Goal: Transaction & Acquisition: Purchase product/service

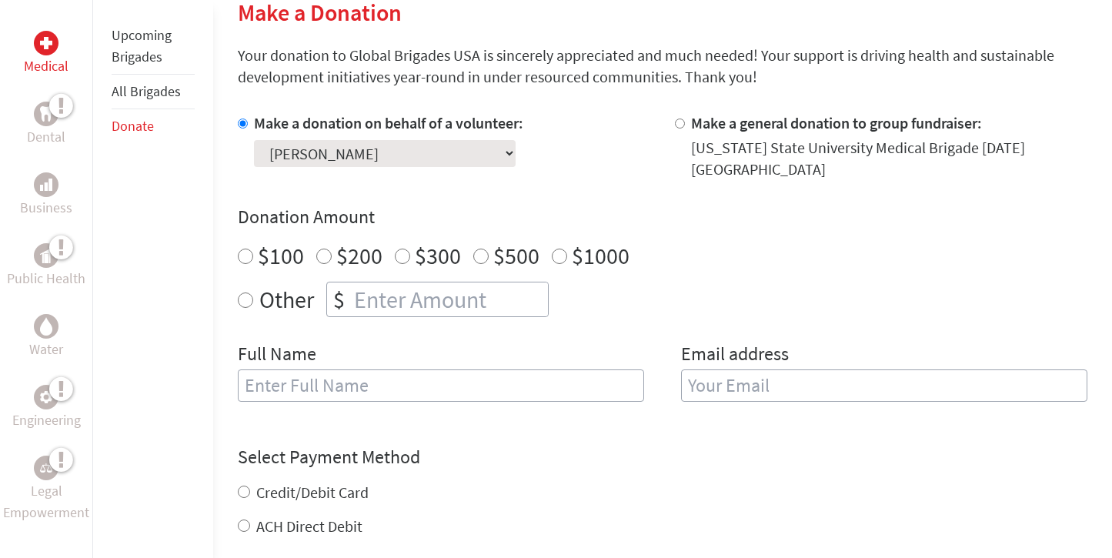
scroll to position [390, 0]
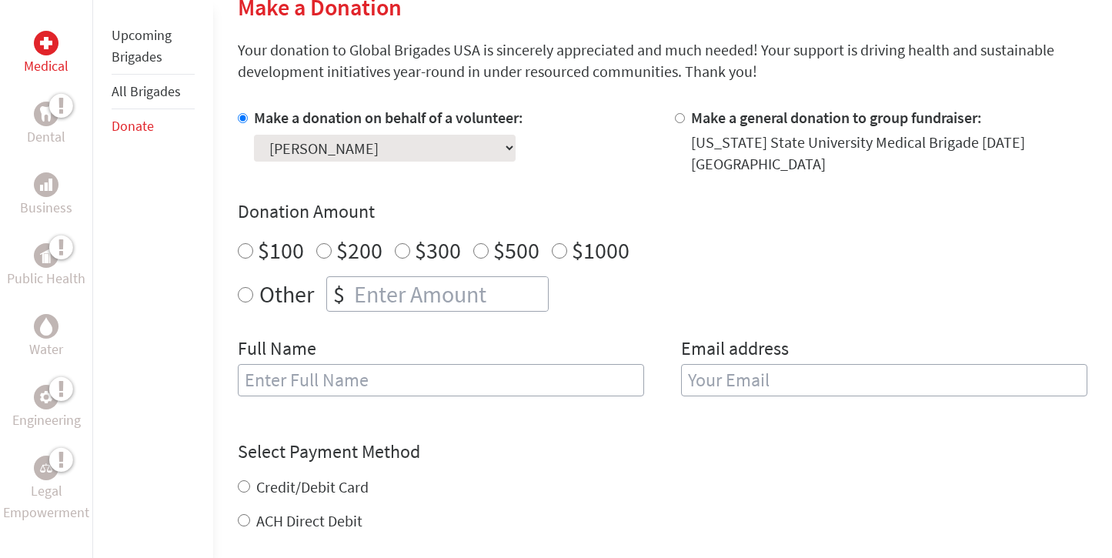
click at [331, 254] on div "$200" at bounding box center [349, 250] width 66 height 28
radio input "true"
click at [390, 292] on input "number" at bounding box center [449, 294] width 197 height 34
type input "250"
click at [374, 383] on input "text" at bounding box center [441, 380] width 406 height 32
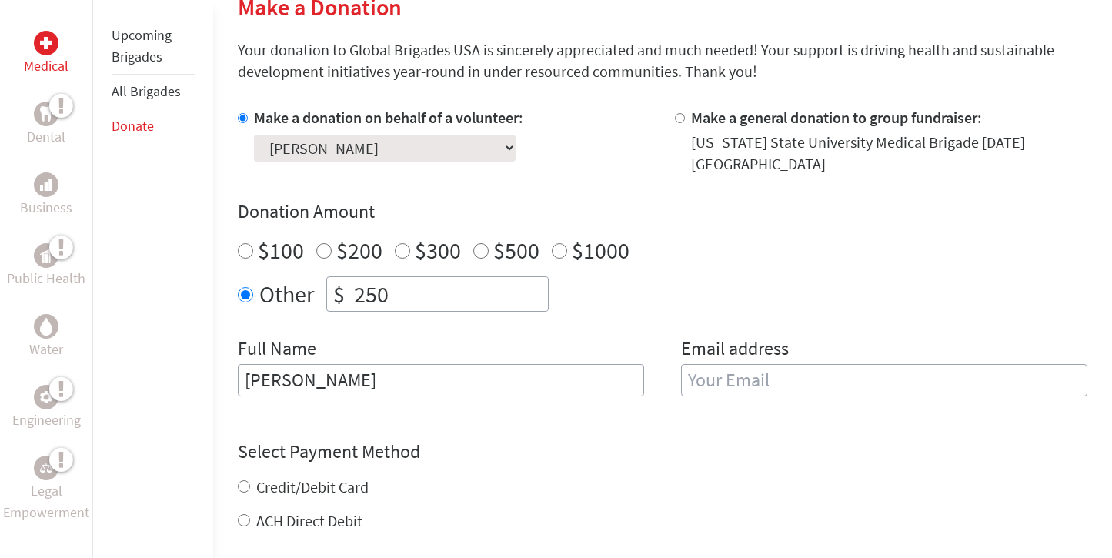
type input "[PERSON_NAME]"
click at [746, 381] on input "email" at bounding box center [884, 380] width 406 height 32
type input "[EMAIL_ADDRESS][DOMAIN_NAME]"
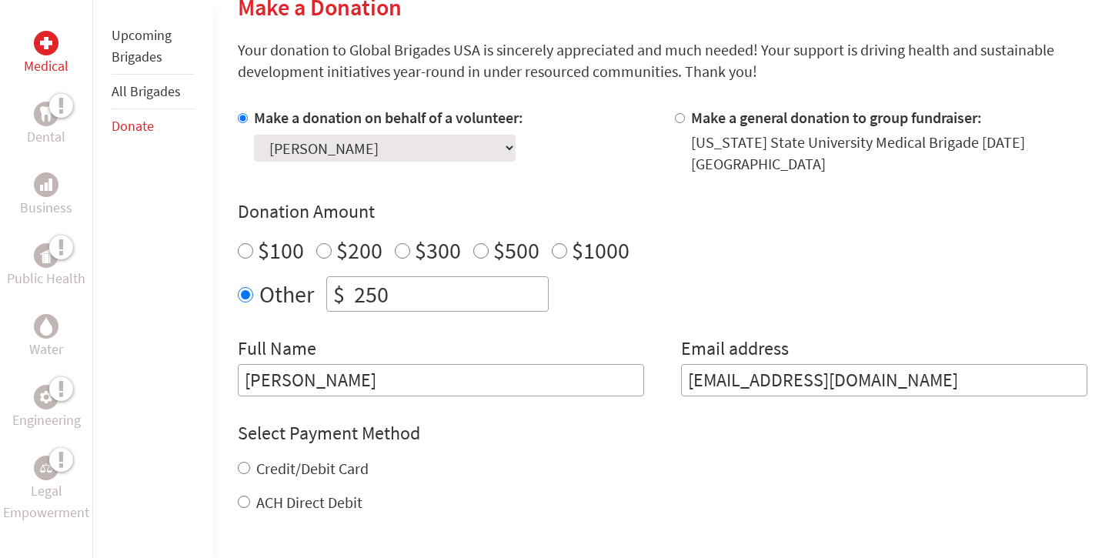
click at [240, 486] on div "Credit/Debit Card ACH Direct Debit" at bounding box center [663, 485] width 850 height 55
click at [238, 469] on input "Credit/Debit Card" at bounding box center [244, 468] width 12 height 12
radio input "true"
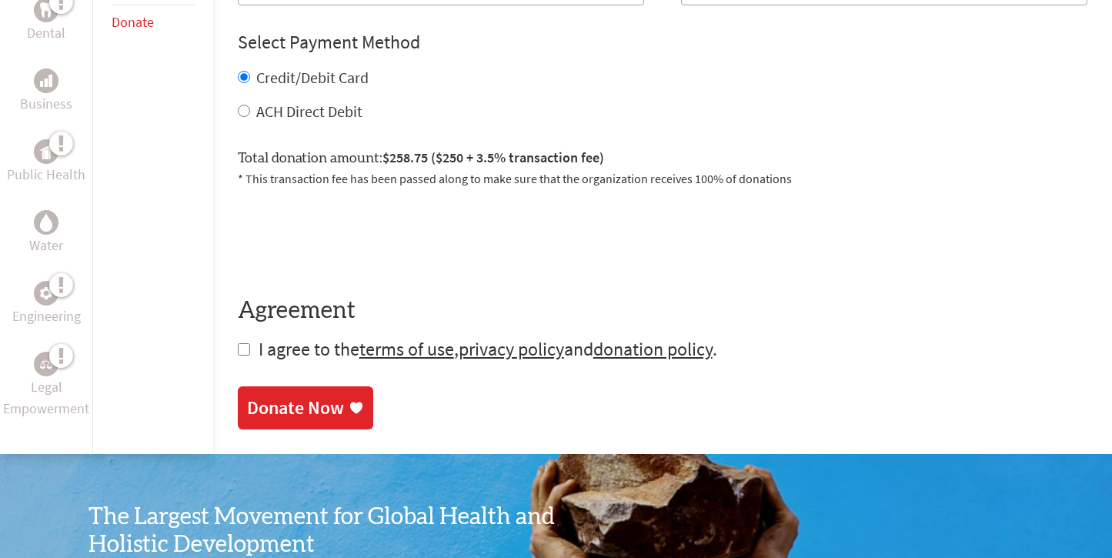
scroll to position [784, 0]
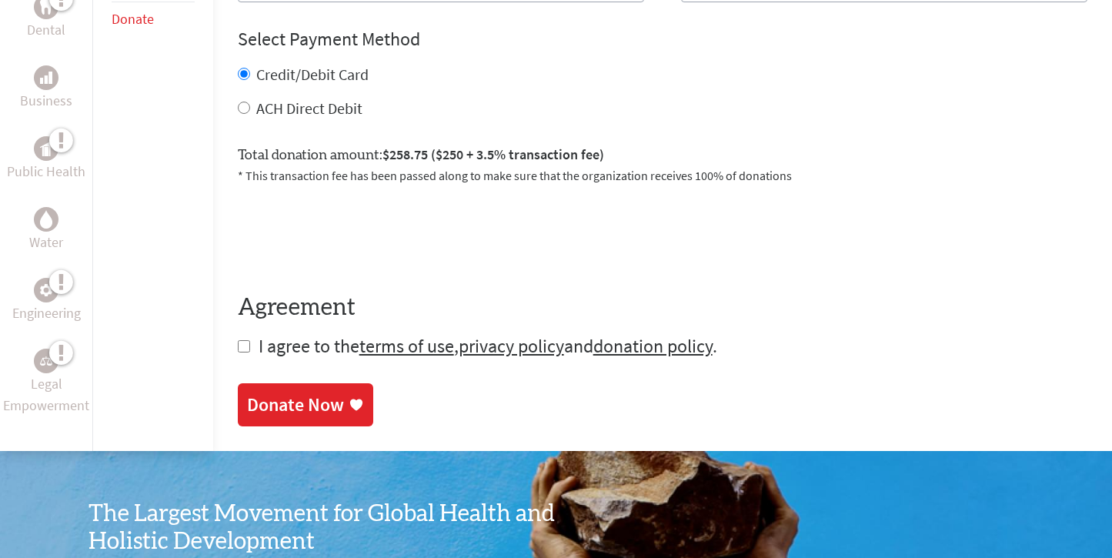
click at [240, 349] on input "checkbox" at bounding box center [244, 346] width 12 height 12
checkbox input "true"
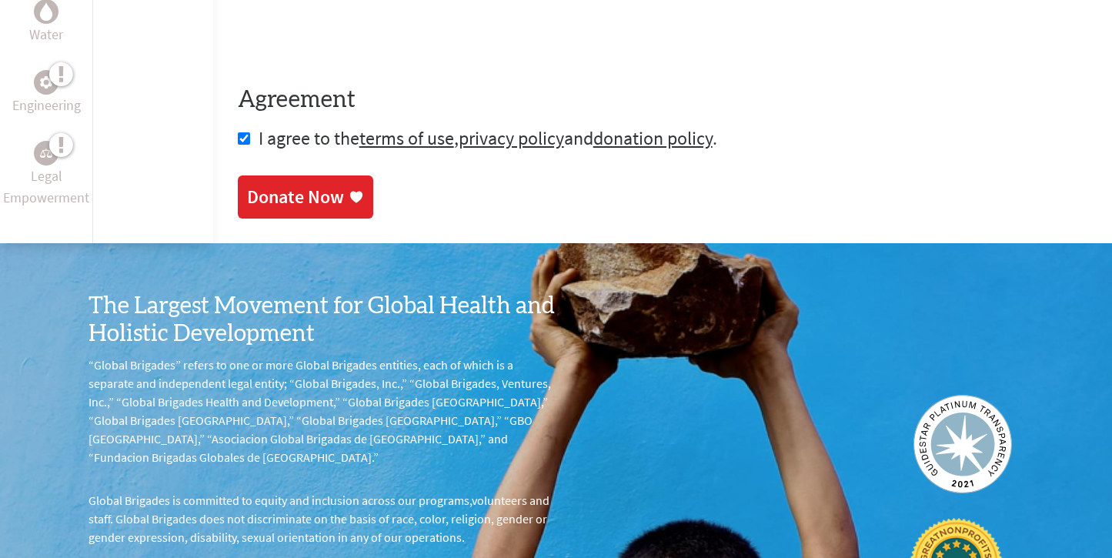
scroll to position [999, 0]
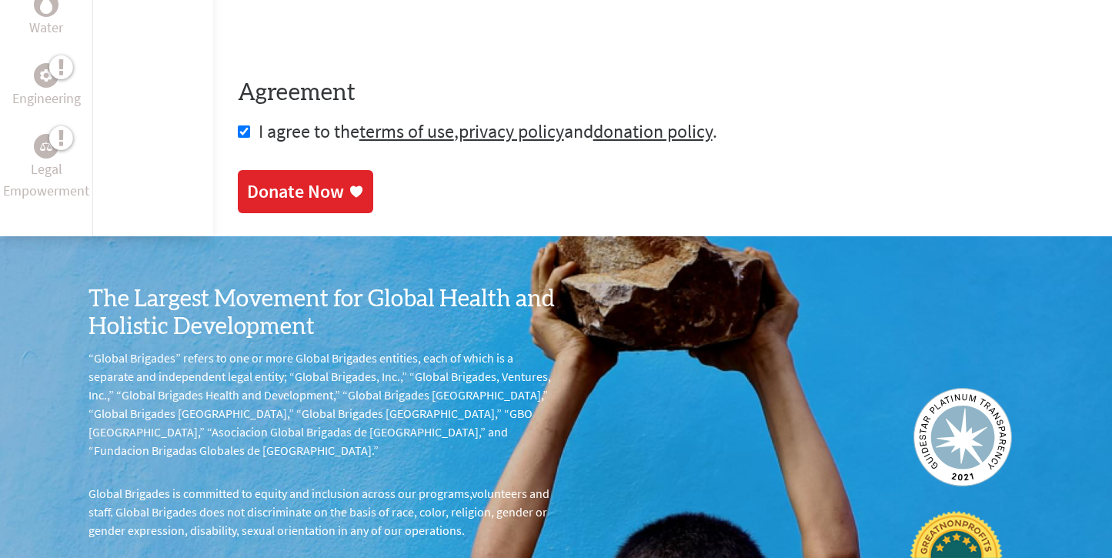
click at [313, 202] on div "Donate Now" at bounding box center [295, 191] width 97 height 25
